Goal: Check status: Check status

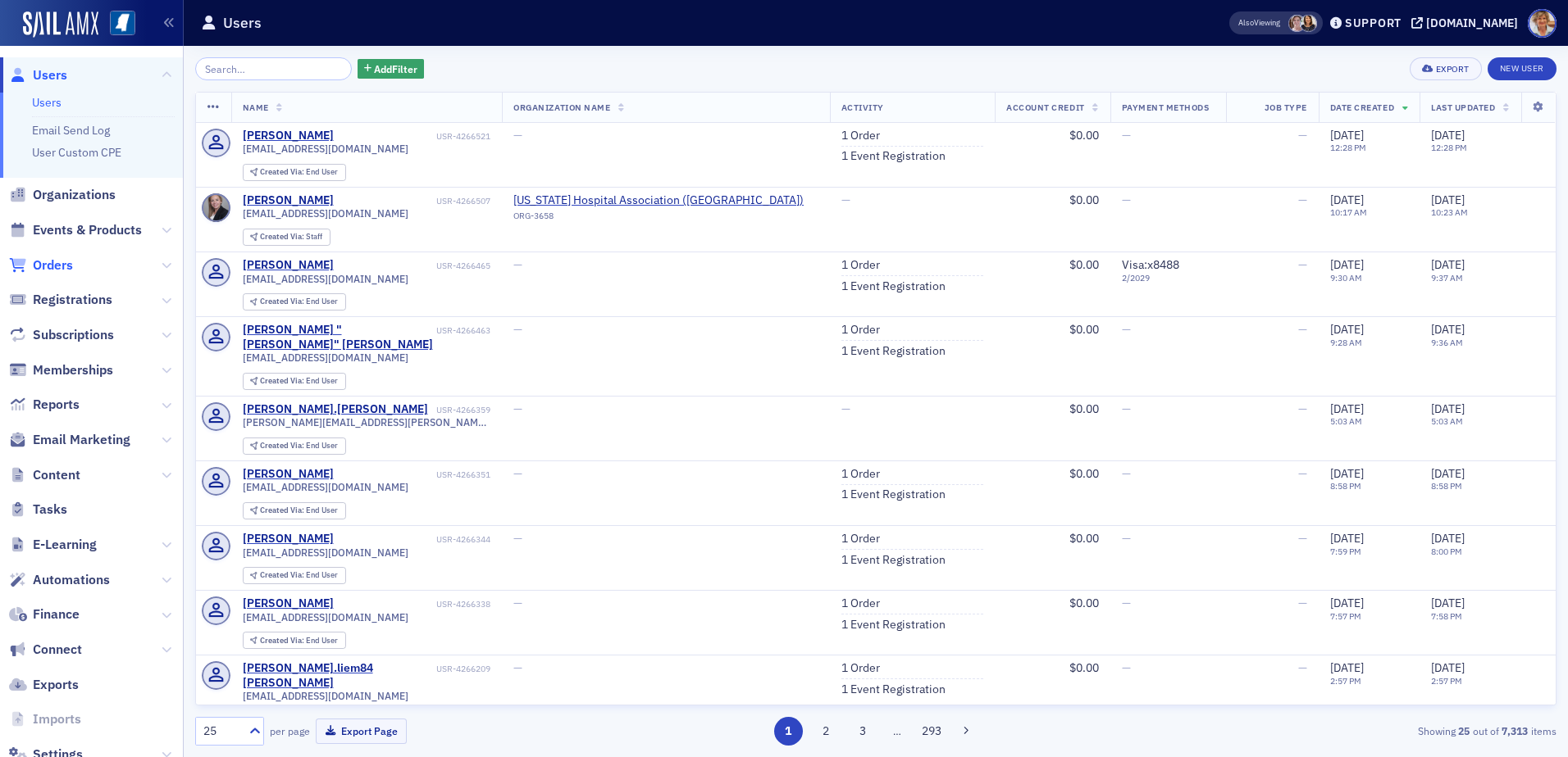
click at [52, 263] on span "Orders" at bounding box center [52, 265] width 40 height 18
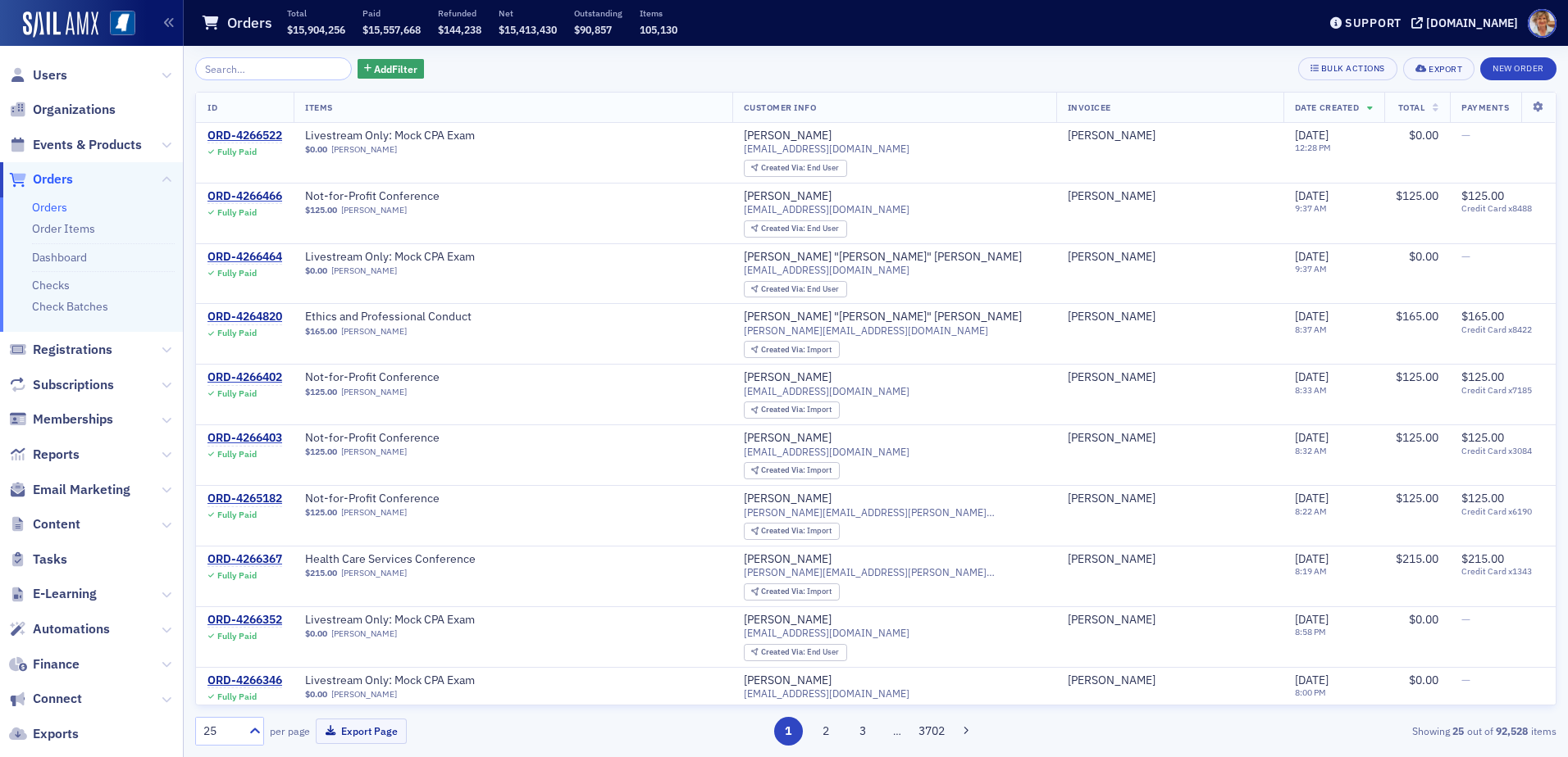
click at [252, 66] on input "search" at bounding box center [273, 68] width 157 height 22
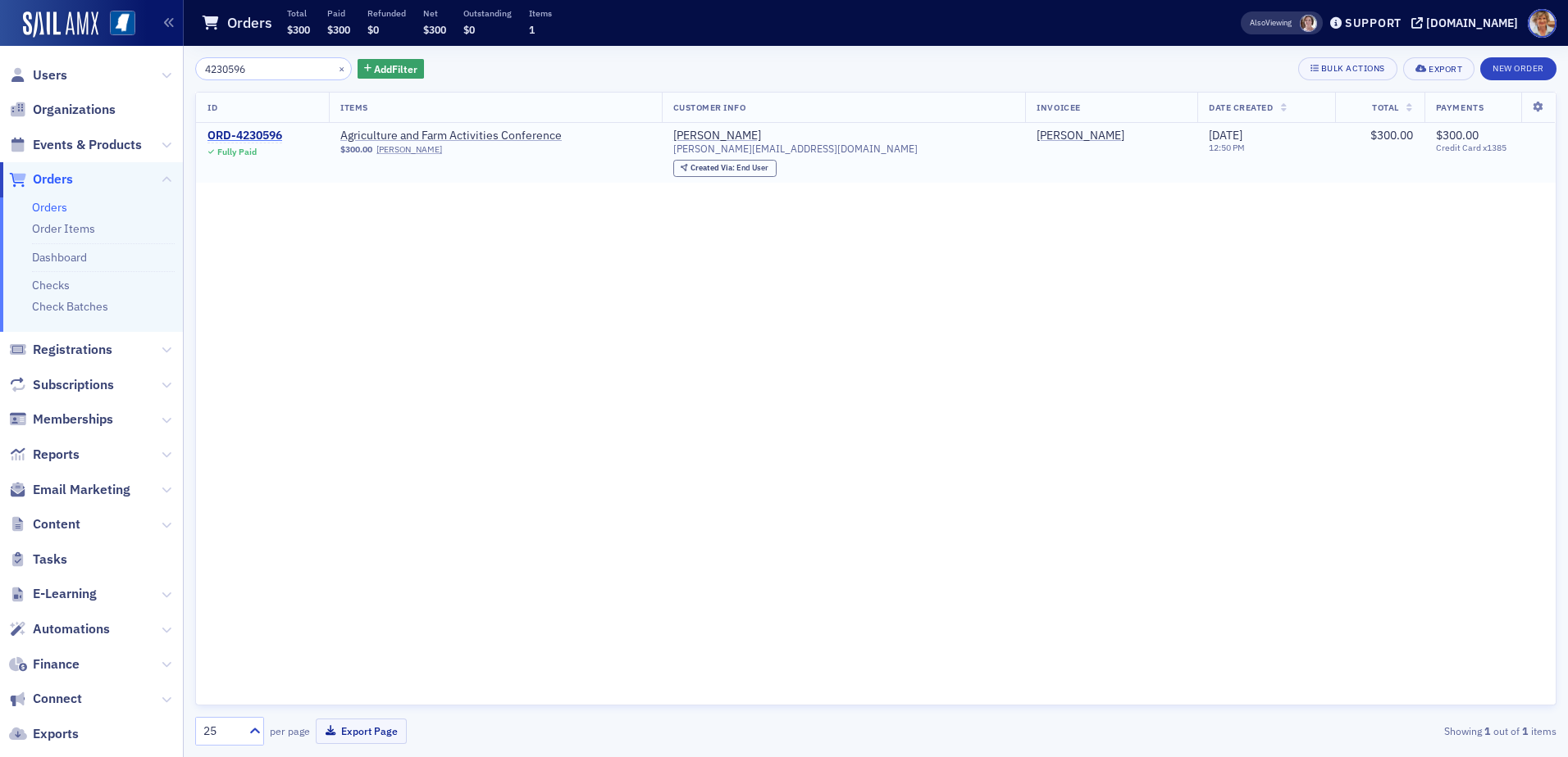
type input "4230596"
click at [272, 141] on div "ORD-4230596" at bounding box center [245, 136] width 75 height 15
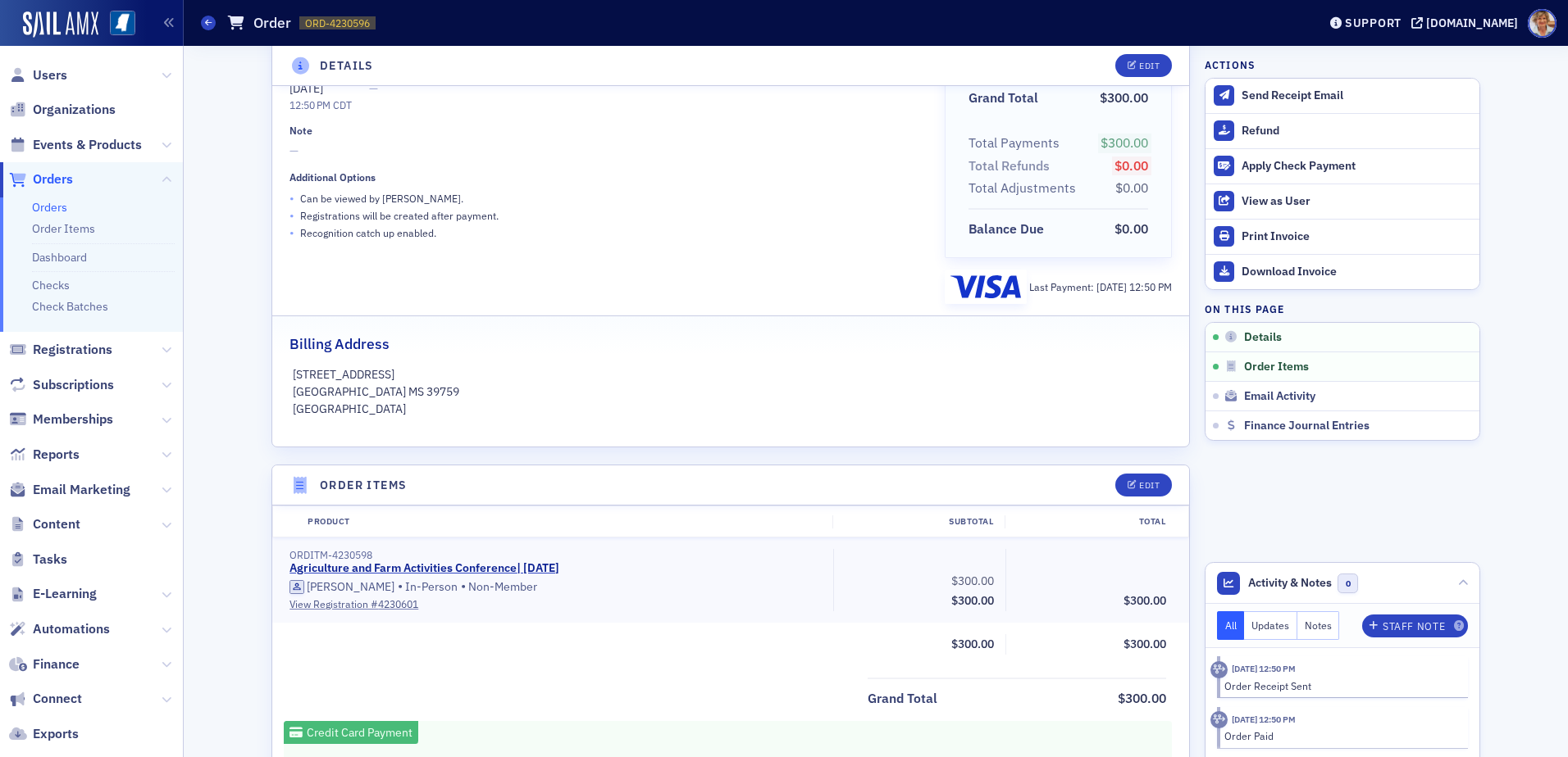
scroll to position [164, 0]
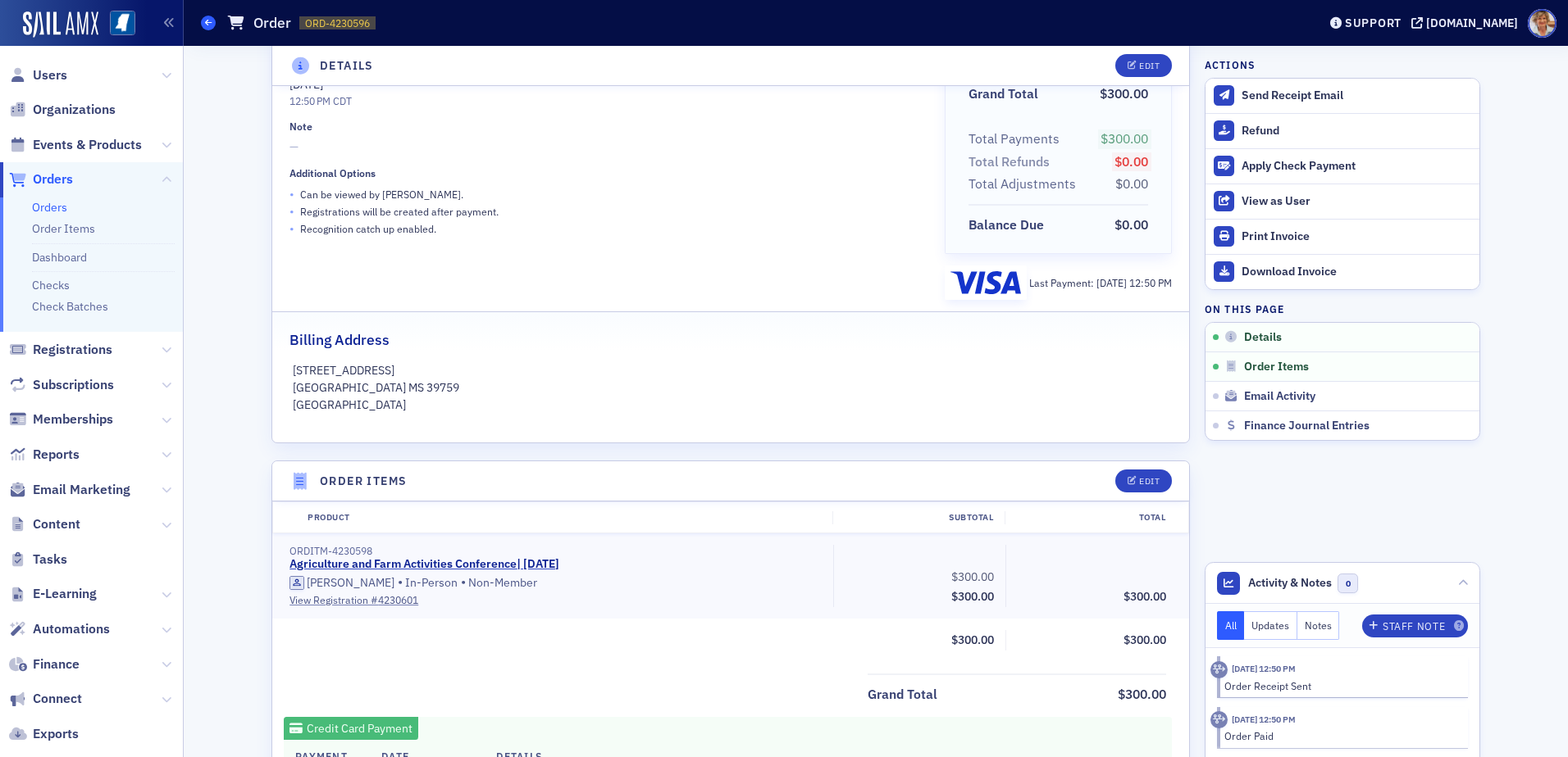
click at [209, 22] on icon at bounding box center [208, 22] width 7 height 7
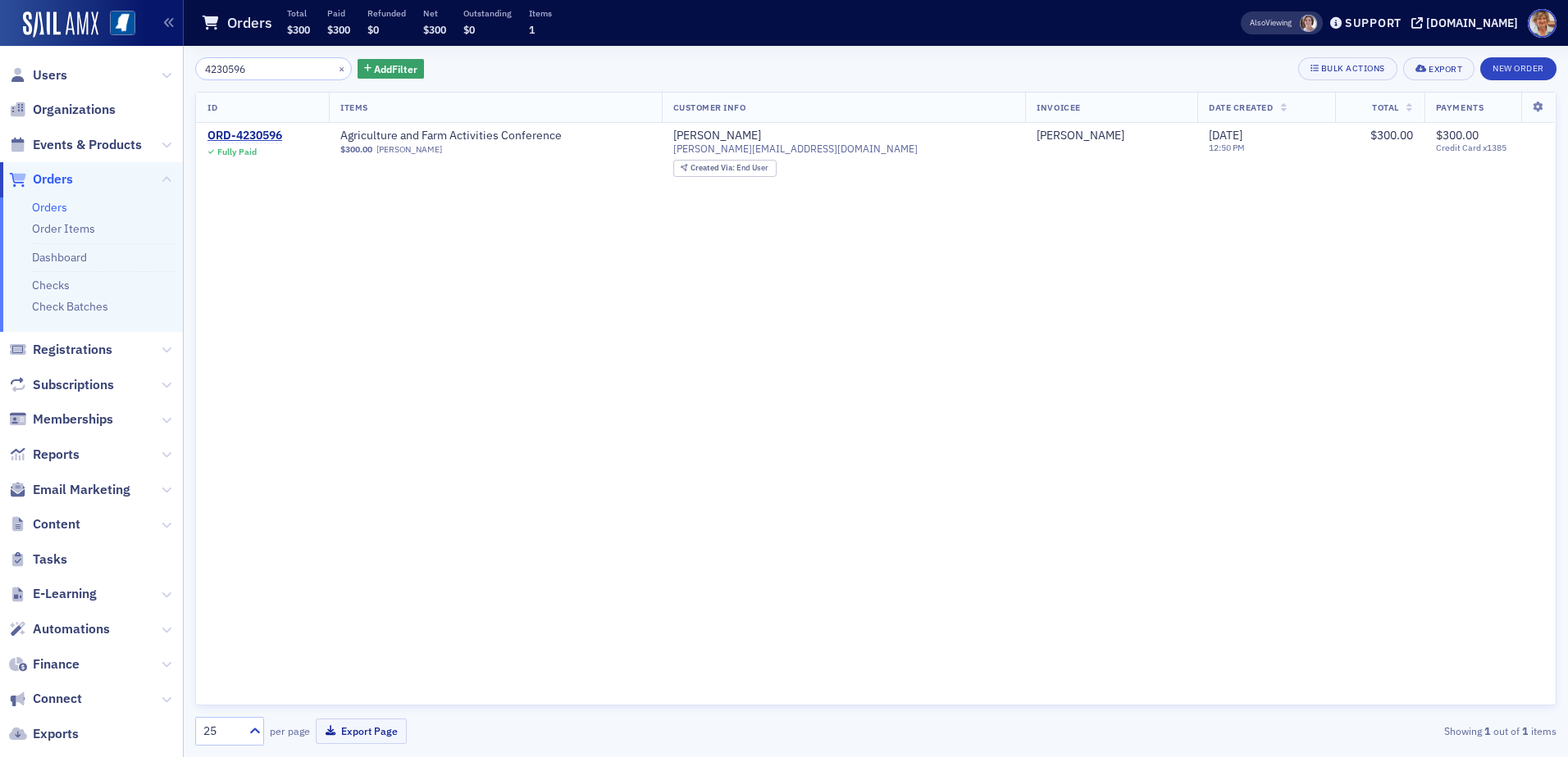
click at [289, 65] on input "4230596" at bounding box center [273, 68] width 157 height 22
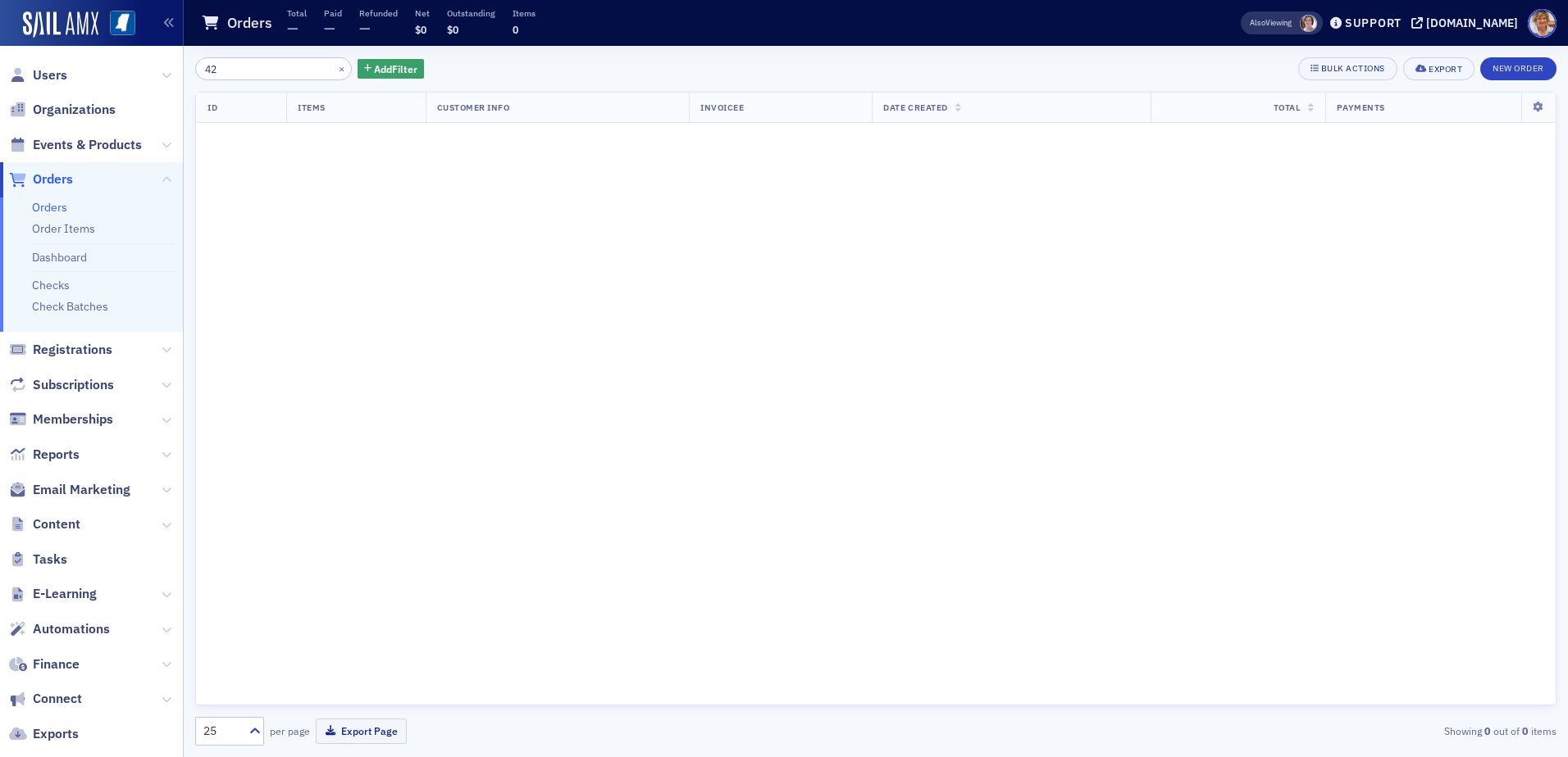
type input "4"
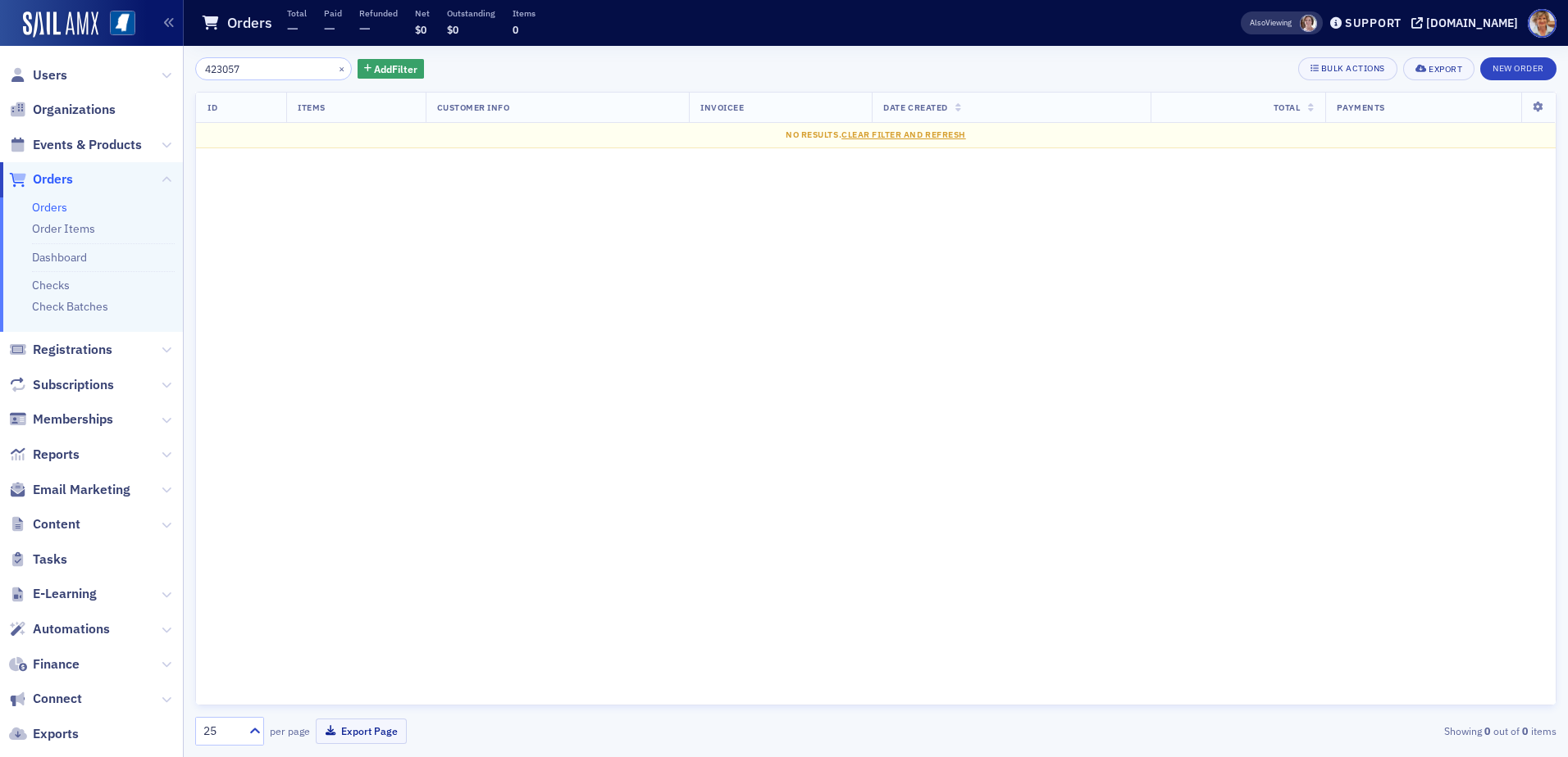
type input "4230576"
